Goal: Task Accomplishment & Management: Complete application form

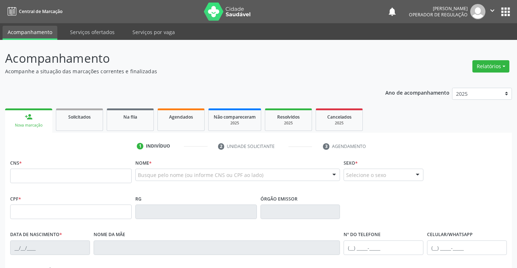
click at [41, 174] on input "text" at bounding box center [71, 176] width 122 height 15
type input "700 2054 0304 2329"
type input "1311209301"
type input "[DATE]"
type input "[PHONE_NUMBER]"
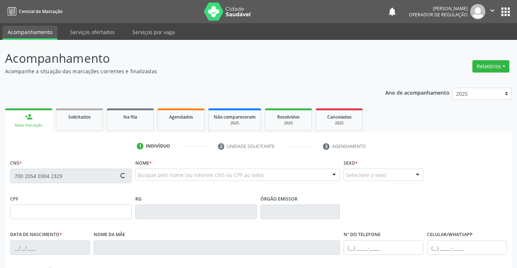
type input "[PHONE_NUMBER]"
type input "S/N"
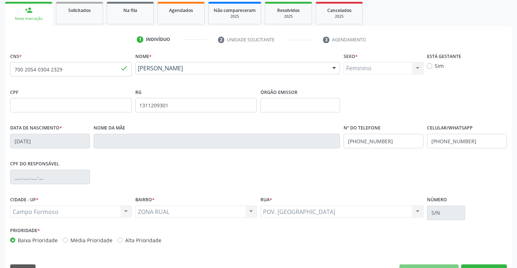
scroll to position [125, 0]
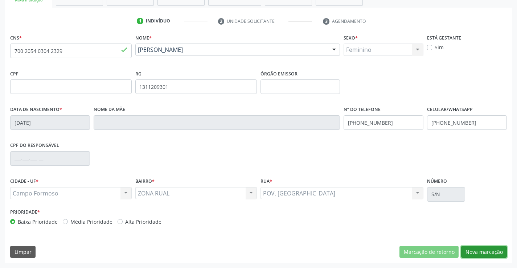
click at [480, 252] on button "Nova marcação" at bounding box center [484, 252] width 46 height 12
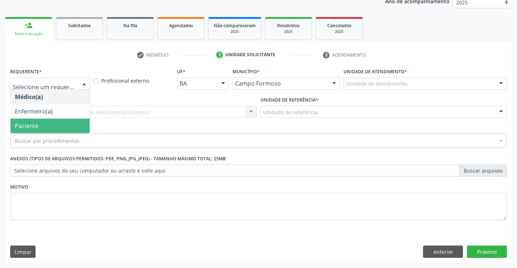
click at [46, 124] on span "Paciente" at bounding box center [50, 126] width 79 height 15
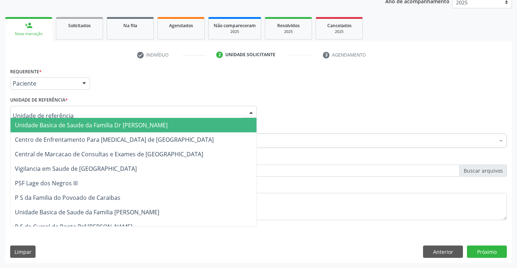
click at [87, 126] on span "Unidade Basica de Saude da Familia Dr [PERSON_NAME]" at bounding box center [91, 125] width 153 height 8
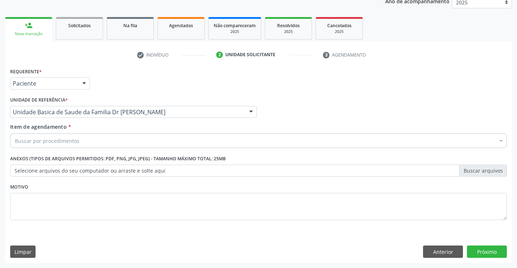
click at [90, 141] on div "Buscar por procedimentos" at bounding box center [258, 141] width 497 height 15
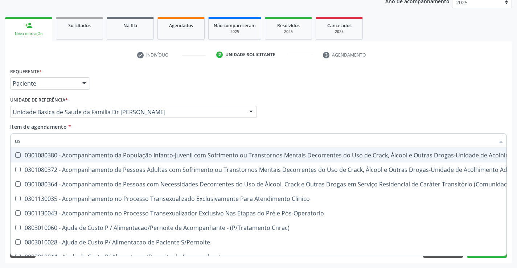
type input "usg"
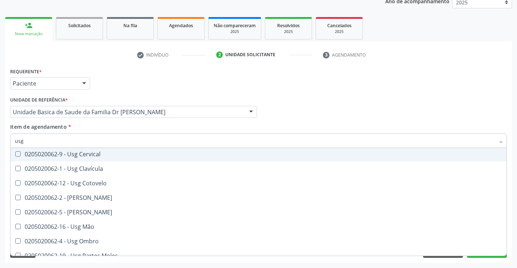
scroll to position [73, 0]
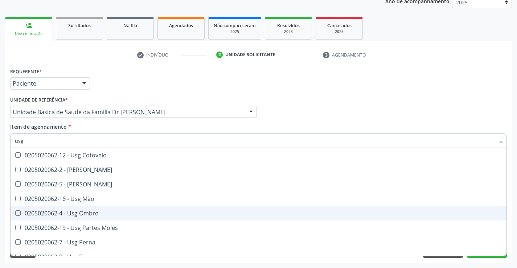
click at [105, 214] on div "0205020062-4 - Usg Ombro" at bounding box center [259, 214] width 488 height 6
checkbox Ombro "true"
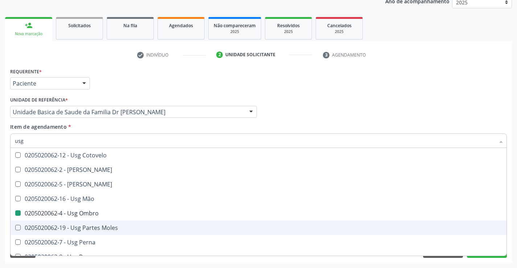
click at [513, 219] on div "Acompanhamento Acompanhe a situação das marcações correntes e finalizadas Relat…" at bounding box center [258, 108] width 517 height 320
checkbox Braço "true"
checkbox Ombro "false"
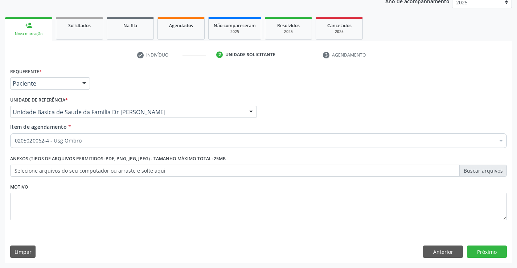
scroll to position [0, 0]
click at [485, 250] on button "Próximo" at bounding box center [487, 252] width 40 height 12
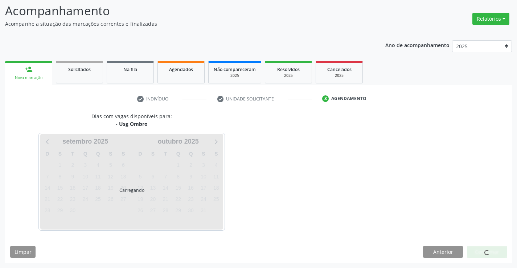
scroll to position [48, 0]
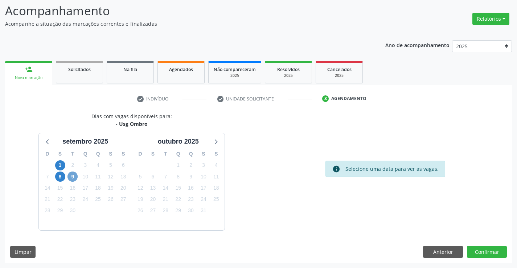
click at [68, 176] on span "9" at bounding box center [73, 177] width 10 height 10
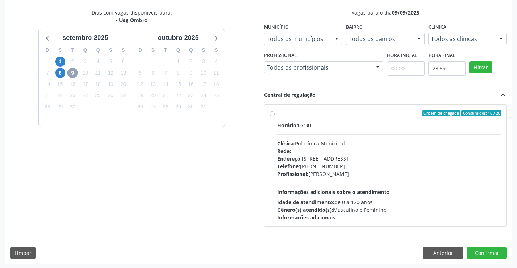
scroll to position [152, 0]
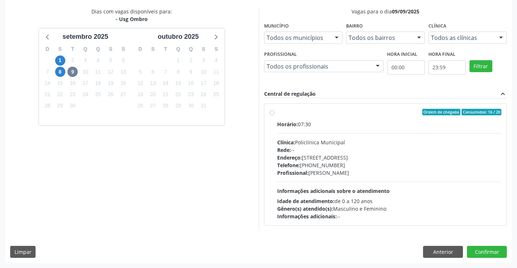
click at [331, 115] on div "Ordem de chegada Consumidos: 16 / 20" at bounding box center [389, 112] width 225 height 7
click at [275, 115] on input "Ordem de chegada Consumidos: 16 / 20 Horário: 07:30 Clínica: Policlínica Munici…" at bounding box center [272, 112] width 5 height 7
radio input "true"
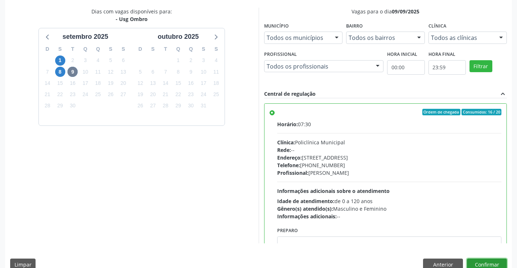
click at [488, 262] on button "Confirmar" at bounding box center [487, 265] width 40 height 12
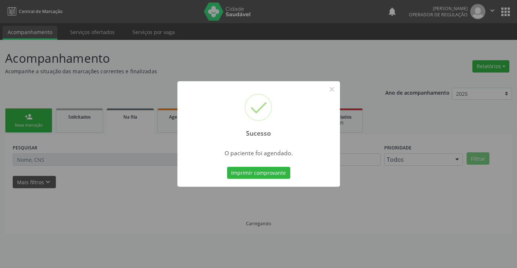
scroll to position [0, 0]
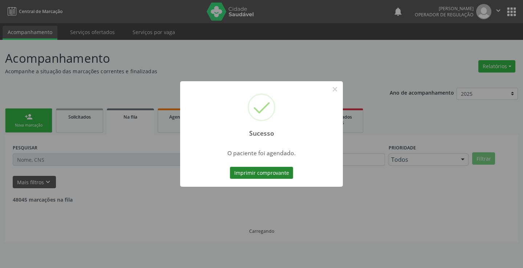
click at [266, 174] on button "Imprimir comprovante" at bounding box center [261, 173] width 63 height 12
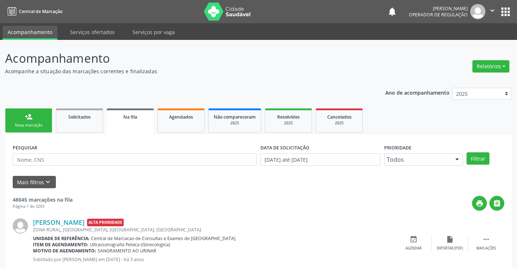
click at [49, 123] on link "person_add Nova marcação" at bounding box center [28, 121] width 47 height 24
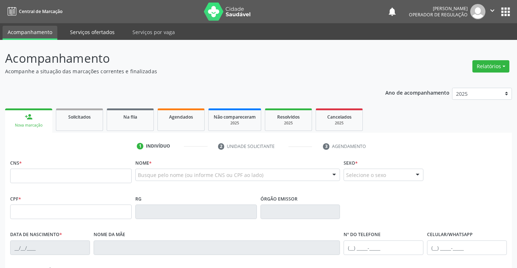
click at [91, 32] on link "Serviços ofertados" at bounding box center [92, 32] width 55 height 13
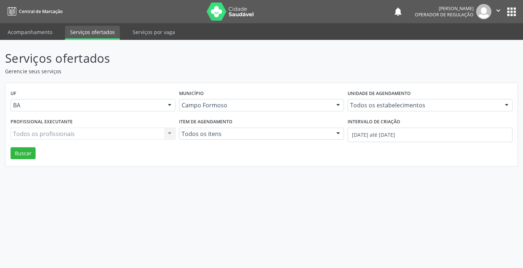
click at [91, 28] on link "Serviços ofertados" at bounding box center [92, 33] width 55 height 14
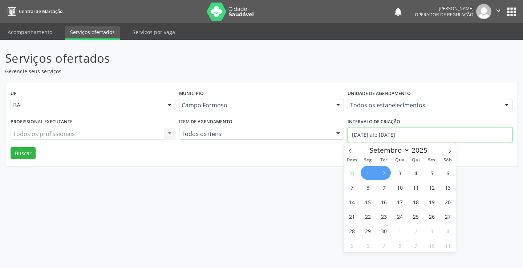
drag, startPoint x: 415, startPoint y: 133, endPoint x: 331, endPoint y: 137, distance: 83.9
click at [331, 137] on div "Profissional executante Todos os profissionais Todos os profissionais Nenhum re…" at bounding box center [261, 132] width 505 height 31
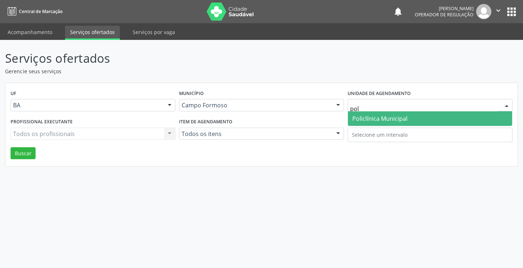
type input "poli"
click at [390, 118] on span "Policlínica Municipal" at bounding box center [379, 119] width 55 height 8
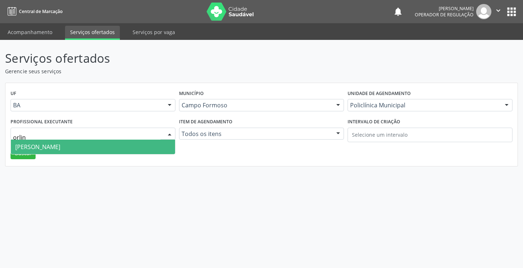
type input "orlind"
click at [60, 145] on span "[PERSON_NAME]" at bounding box center [37, 147] width 45 height 8
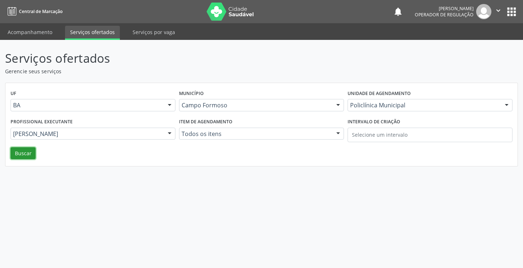
click at [23, 154] on button "Buscar" at bounding box center [23, 153] width 25 height 12
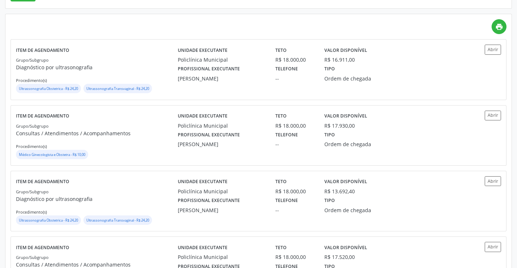
scroll to position [145, 0]
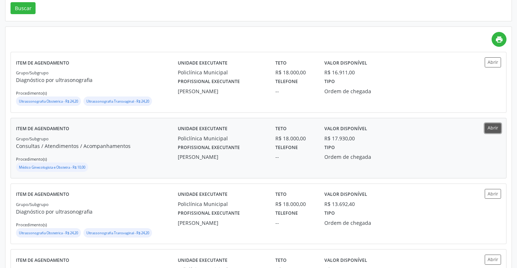
click at [496, 127] on button "Abrir" at bounding box center [493, 128] width 16 height 10
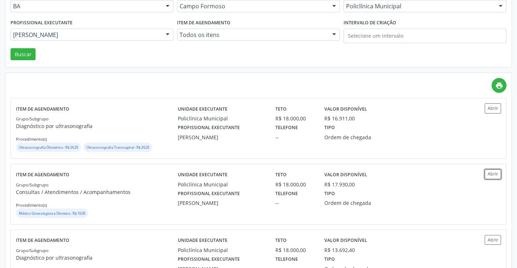
scroll to position [36, 0]
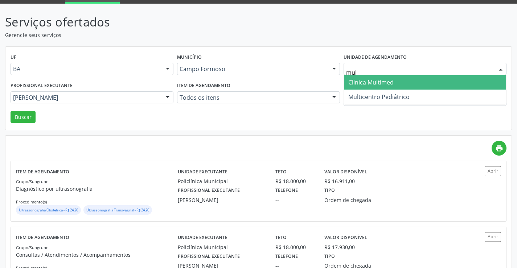
type input "mult"
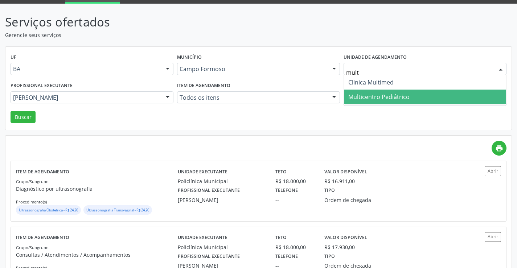
click at [393, 97] on span "Multicentro Pediátrico" at bounding box center [378, 97] width 61 height 8
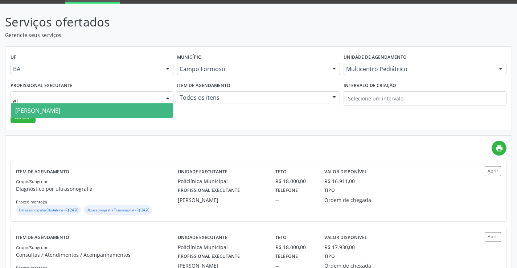
type input "ele"
click at [60, 109] on span "[PERSON_NAME]" at bounding box center [37, 111] width 45 height 8
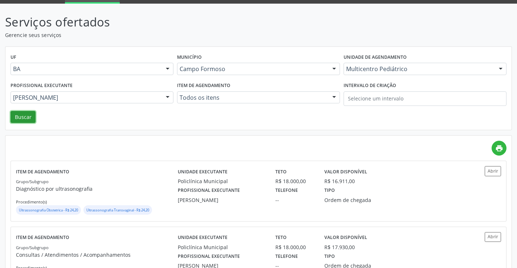
click at [19, 118] on button "Buscar" at bounding box center [23, 117] width 25 height 12
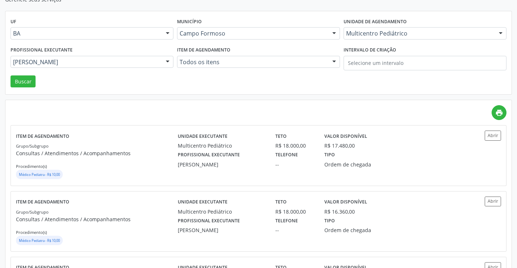
scroll to position [73, 0]
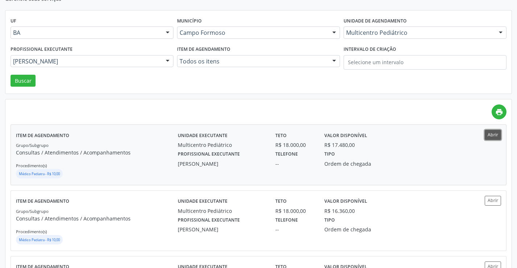
click at [491, 131] on button "Abrir" at bounding box center [493, 135] width 16 height 10
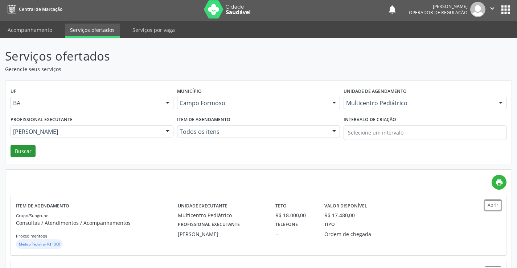
scroll to position [0, 0]
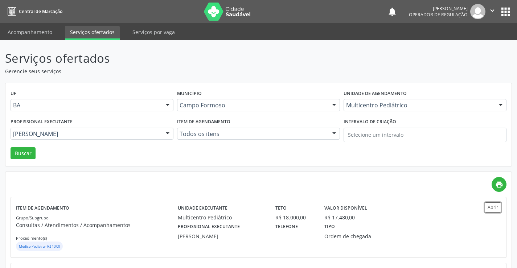
click at [494, 6] on button "" at bounding box center [493, 11] width 14 height 15
click at [471, 49] on link "Sair" at bounding box center [474, 44] width 50 height 10
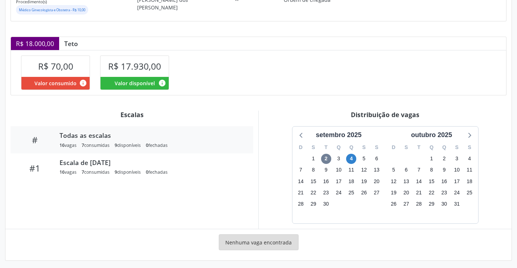
scroll to position [130, 0]
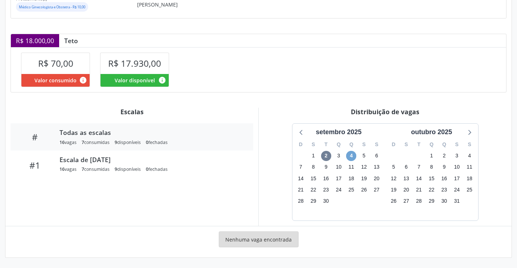
click at [352, 155] on span "4" at bounding box center [351, 156] width 10 height 10
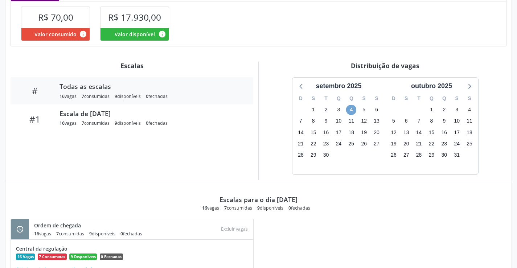
scroll to position [62, 0]
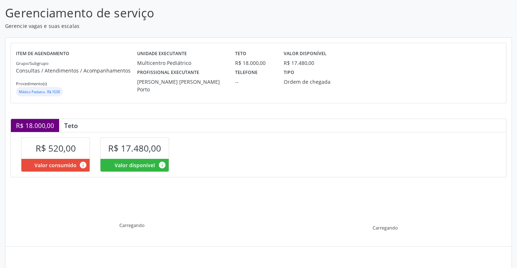
scroll to position [103, 0]
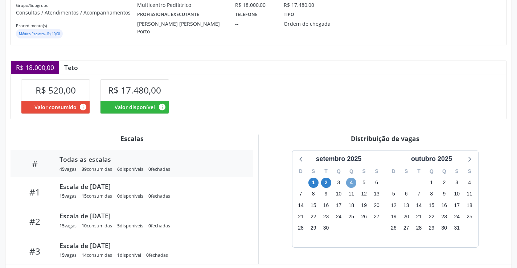
click at [352, 180] on span "4" at bounding box center [351, 183] width 10 height 10
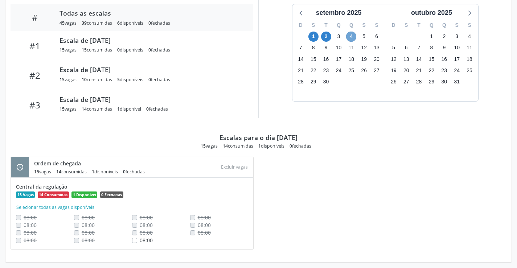
scroll to position [254, 0]
